Goal: Information Seeking & Learning: Learn about a topic

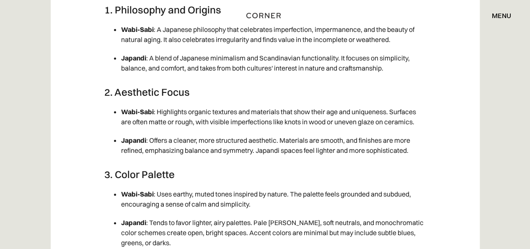
scroll to position [3241, 0]
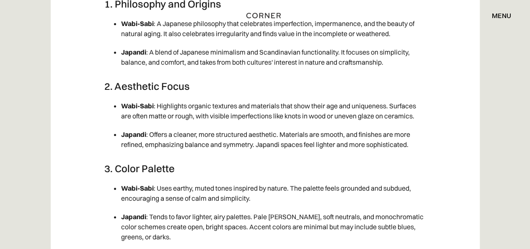
click at [234, 125] on li "Wabi-Sabi : Highlights organic textures and materials that show their age and u…" at bounding box center [273, 110] width 305 height 29
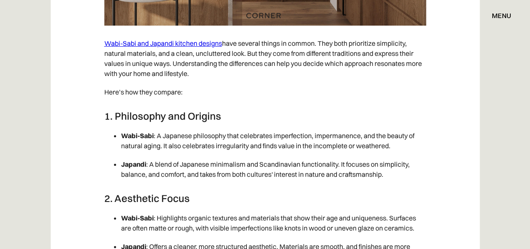
scroll to position [3185, 0]
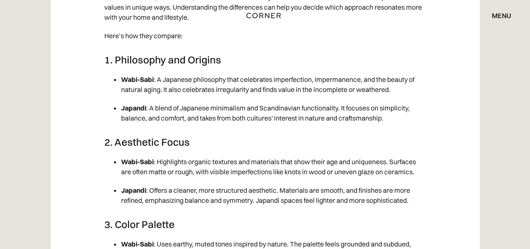
click at [173, 98] on li "Wabi-Sabi : A Japanese philosophy that celebrates imperfection, impermanence, a…" at bounding box center [273, 84] width 305 height 29
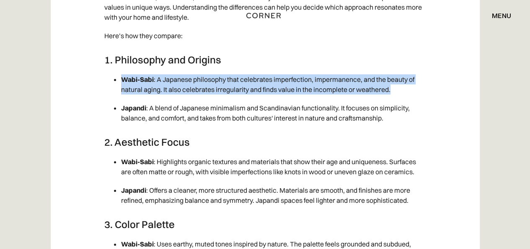
click at [173, 98] on li "Wabi-Sabi : A Japanese philosophy that celebrates imperfection, impermanence, a…" at bounding box center [273, 84] width 305 height 29
click at [253, 98] on li "Wabi-Sabi : A Japanese philosophy that celebrates imperfection, impermanence, a…" at bounding box center [273, 84] width 305 height 29
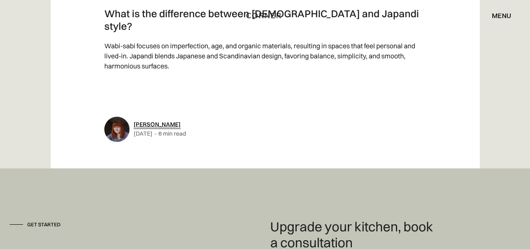
scroll to position [4694, 0]
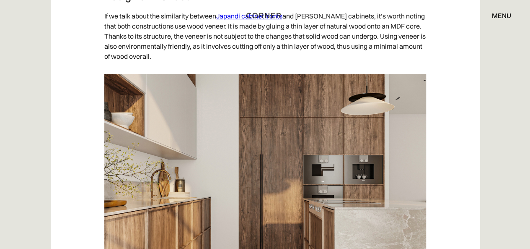
scroll to position [1676, 0]
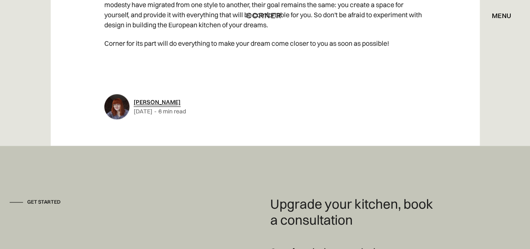
scroll to position [3744, 0]
